Goal: Information Seeking & Learning: Learn about a topic

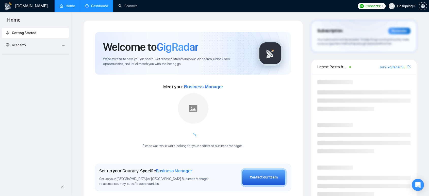
click at [98, 4] on link "Dashboard" at bounding box center [96, 6] width 23 height 4
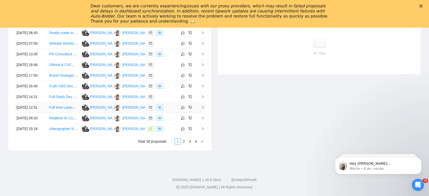
scroll to position [251, 0]
click at [183, 144] on link "2" at bounding box center [184, 141] width 6 height 6
click at [189, 142] on link "3" at bounding box center [190, 141] width 6 height 6
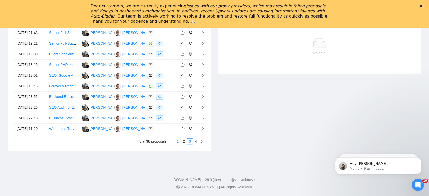
click at [179, 143] on link "1" at bounding box center [178, 141] width 6 height 6
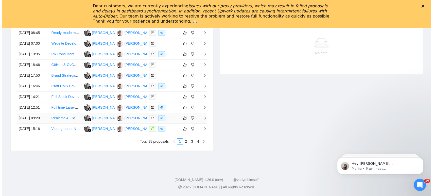
scroll to position [277, 0]
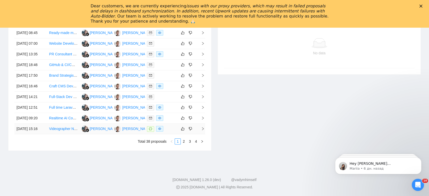
click at [62, 131] on link "Videographer Needed in [GEOGRAPHIC_DATA] [DATE]" at bounding box center [93, 129] width 89 height 4
